Goal: Task Accomplishment & Management: Use online tool/utility

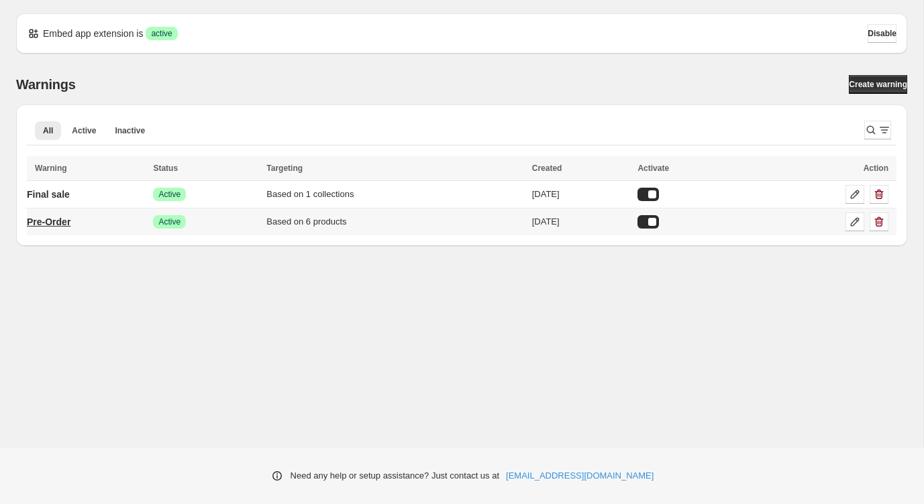
click at [64, 223] on p "Pre-Order" at bounding box center [49, 221] width 44 height 13
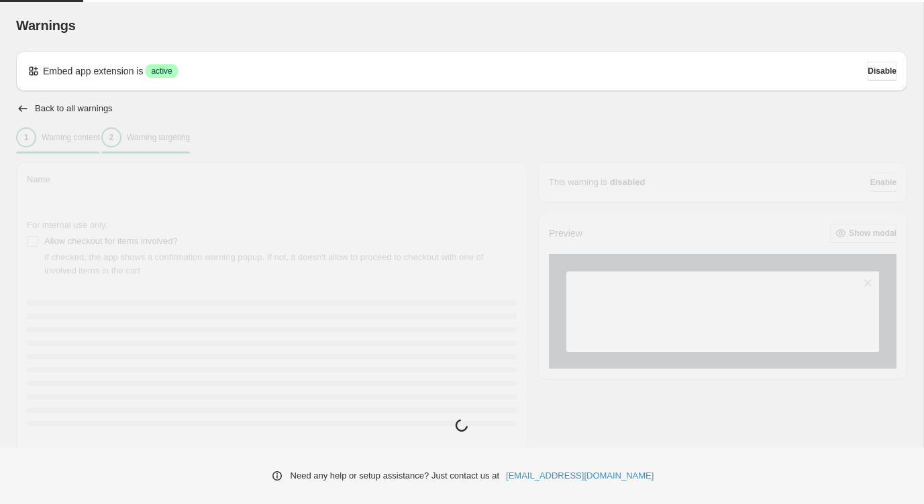
type input "*********"
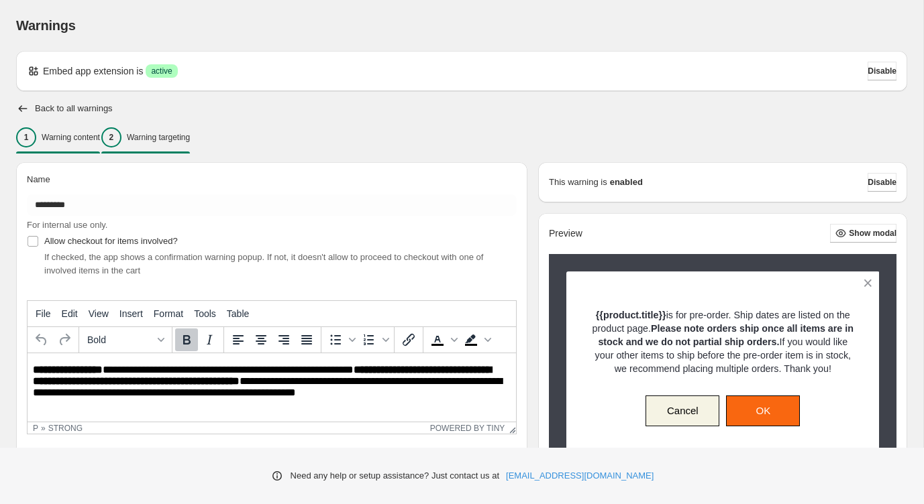
click at [190, 137] on p "Warning targeting" at bounding box center [158, 137] width 63 height 11
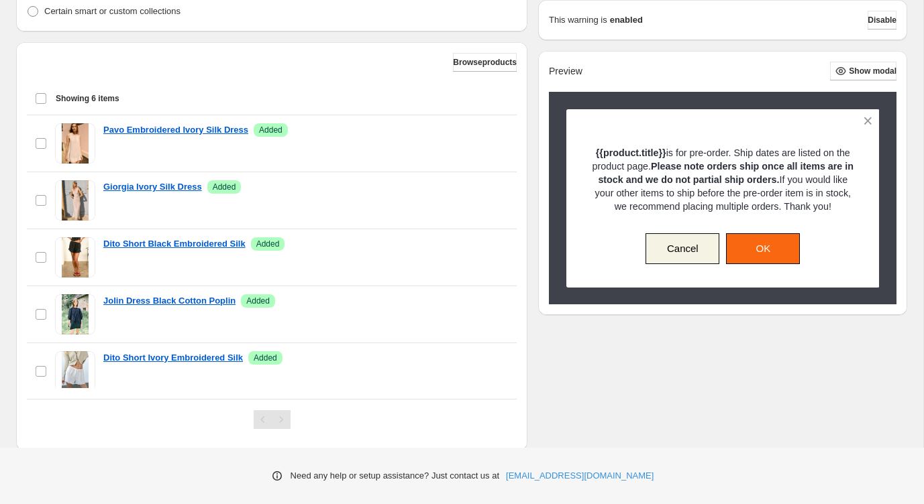
scroll to position [437, 0]
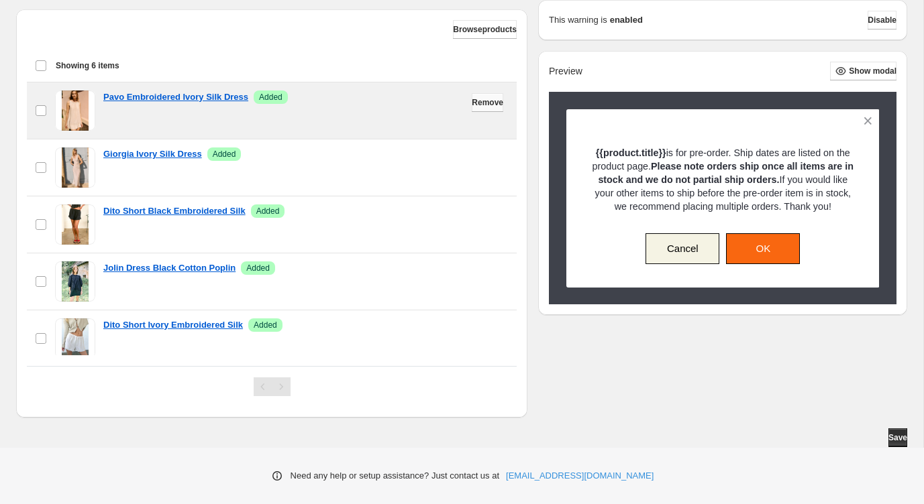
click at [479, 101] on span "Remove" at bounding box center [488, 102] width 32 height 11
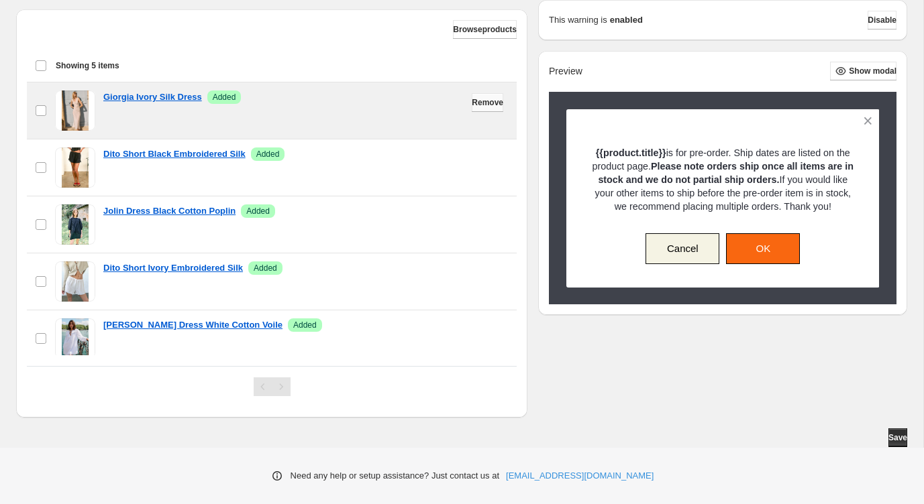
click at [486, 101] on span "Remove" at bounding box center [488, 102] width 32 height 11
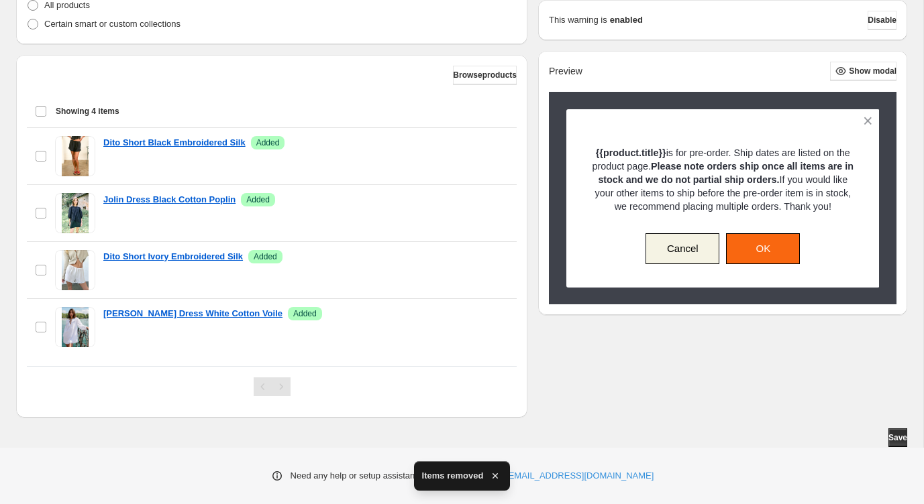
scroll to position [392, 0]
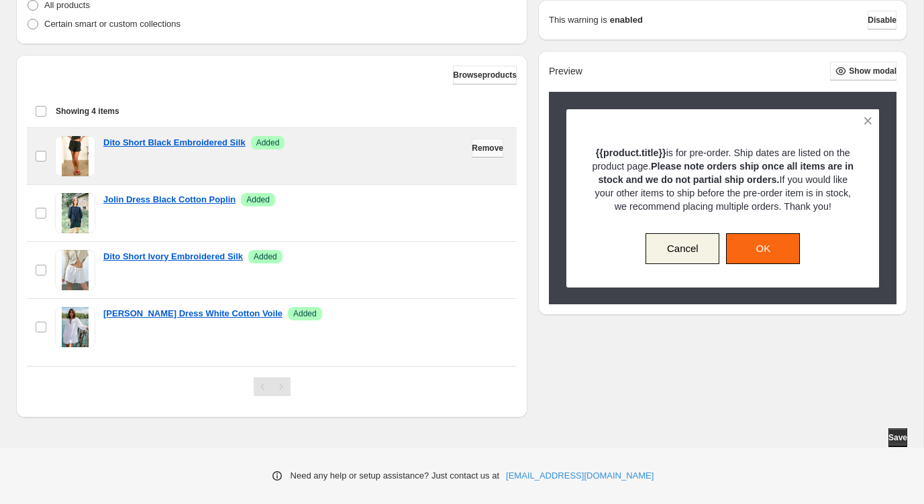
click at [477, 147] on span "Remove" at bounding box center [488, 148] width 32 height 11
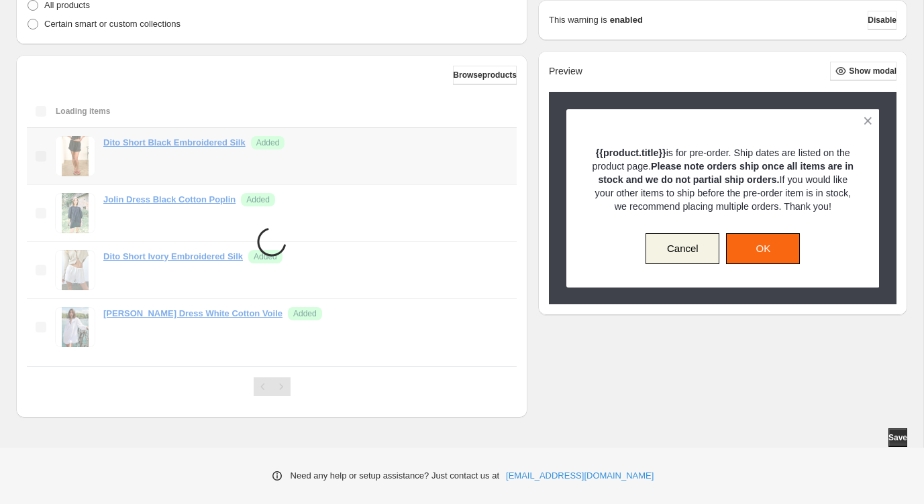
scroll to position [335, 0]
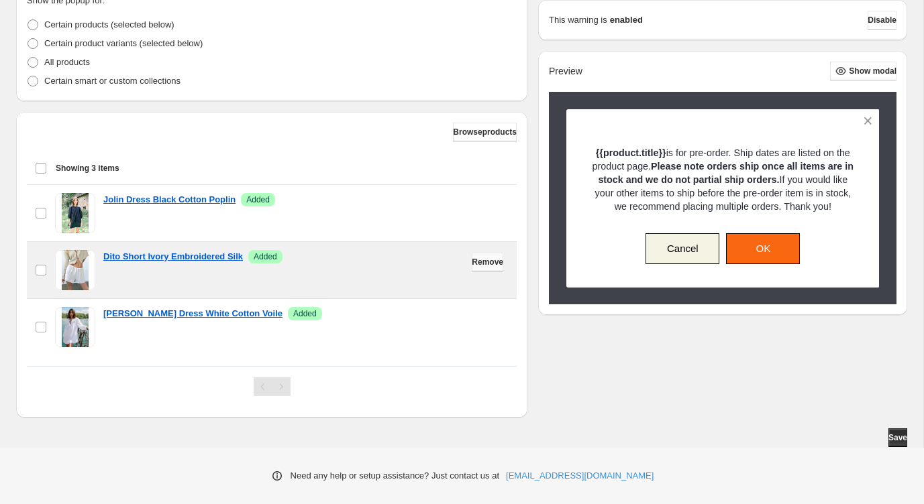
click at [491, 264] on span "Remove" at bounding box center [488, 262] width 32 height 11
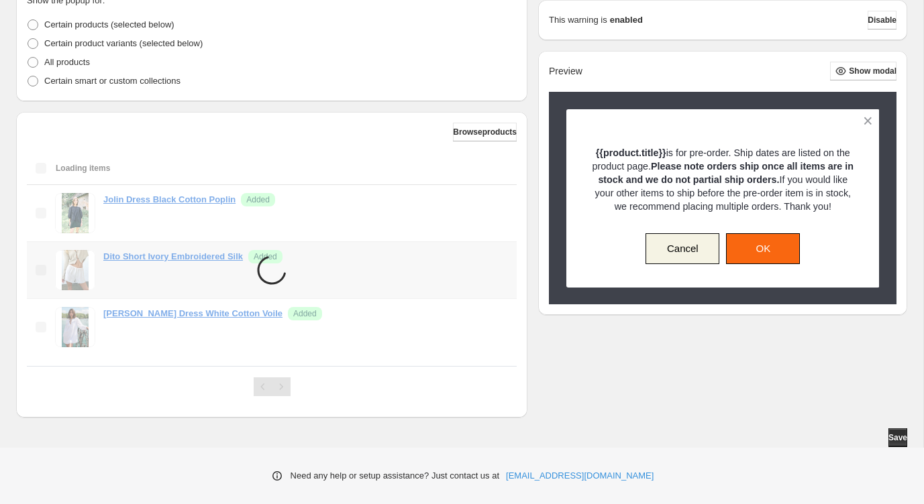
scroll to position [278, 0]
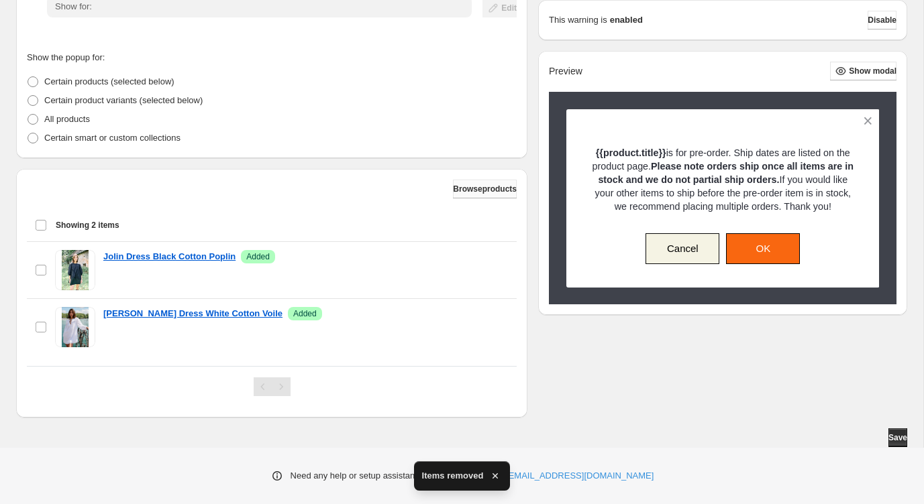
click at [484, 190] on span "Browse products" at bounding box center [485, 189] width 64 height 11
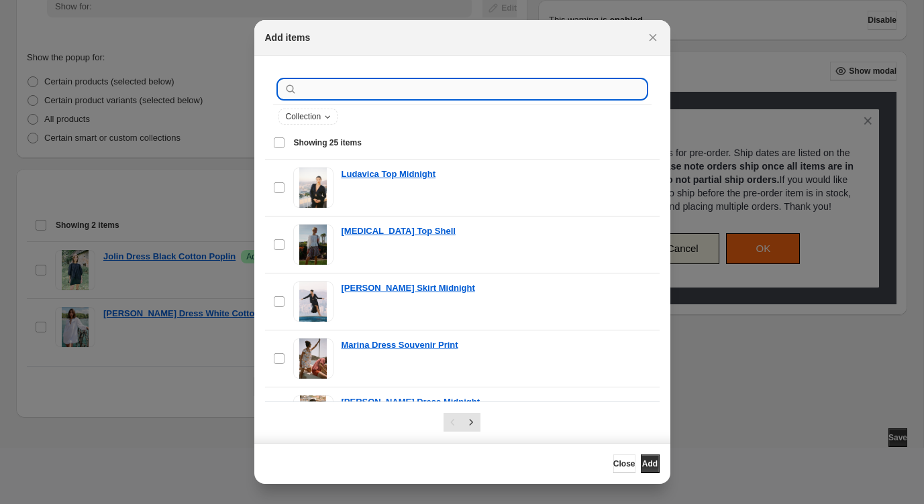
click at [388, 91] on input ":r1a:" at bounding box center [473, 89] width 346 height 19
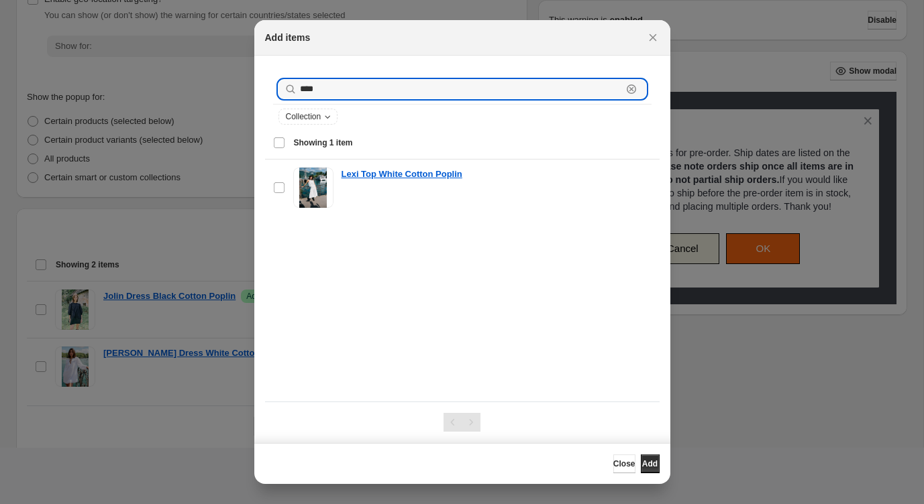
scroll to position [227, 0]
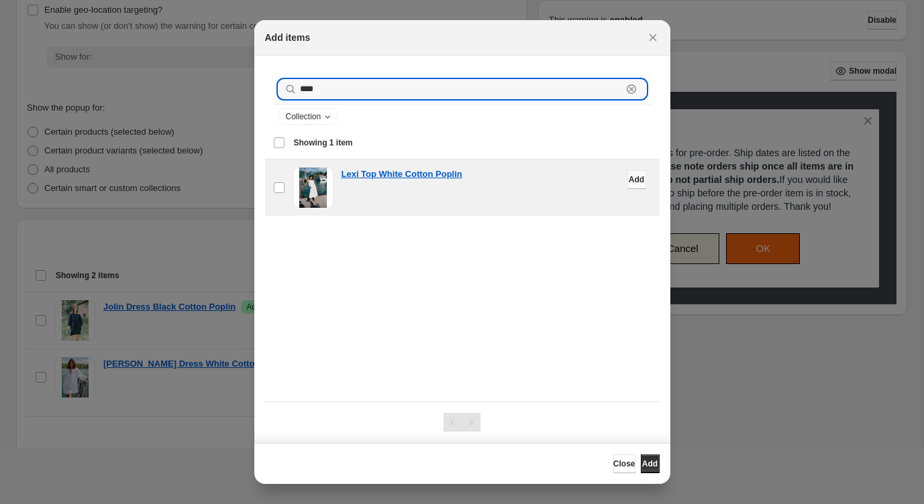
type input "****"
click at [635, 180] on span "Add" at bounding box center [636, 179] width 15 height 11
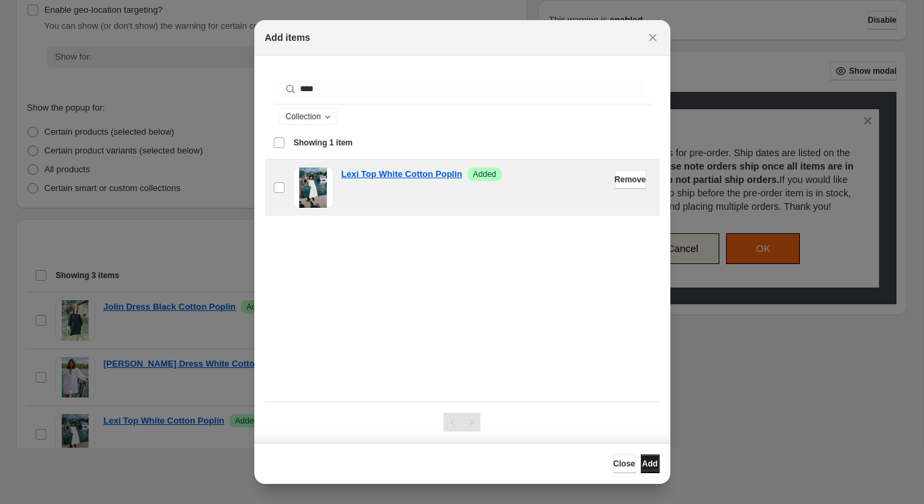
click at [645, 464] on span "Add" at bounding box center [649, 464] width 15 height 11
click at [649, 36] on icon "Close" at bounding box center [652, 37] width 13 height 13
